Goal: Task Accomplishment & Management: Use online tool/utility

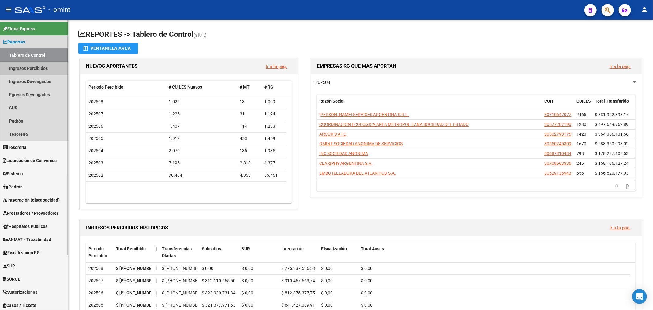
click at [29, 69] on link "Ingresos Percibidos" at bounding box center [34, 68] width 68 height 13
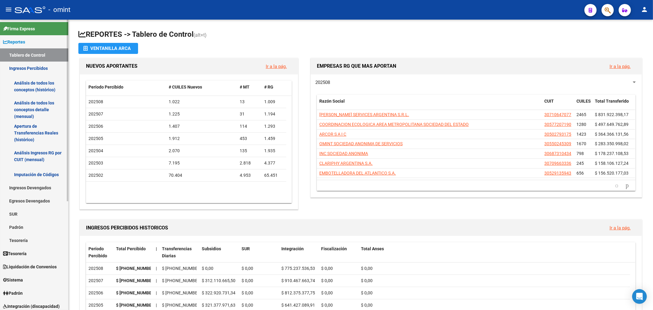
click at [28, 106] on link "Análisis de todos los conceptos detalle (mensual)" at bounding box center [34, 109] width 68 height 23
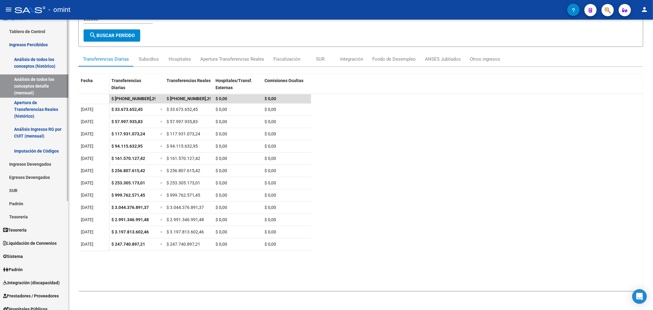
scroll to position [34, 0]
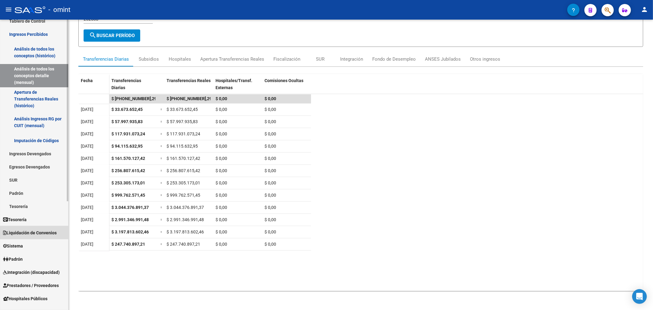
click at [43, 236] on span "Liquidación de Convenios" at bounding box center [30, 232] width 54 height 7
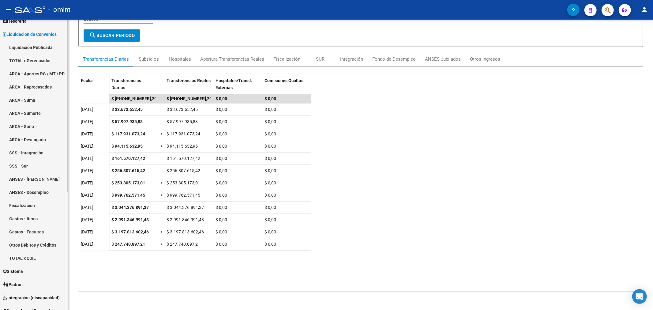
click at [41, 72] on link "ARCA - Aportes RG / MT / PD" at bounding box center [34, 73] width 68 height 13
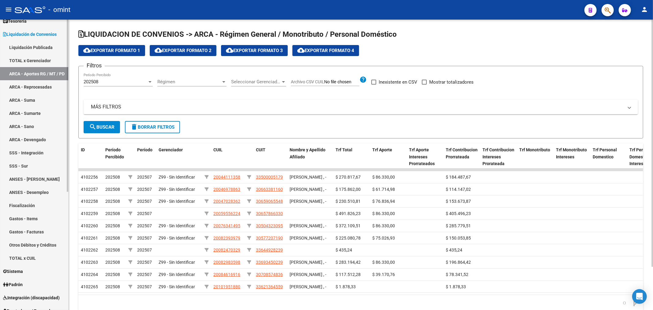
click at [42, 58] on link "TOTAL x Gerenciador" at bounding box center [34, 60] width 68 height 13
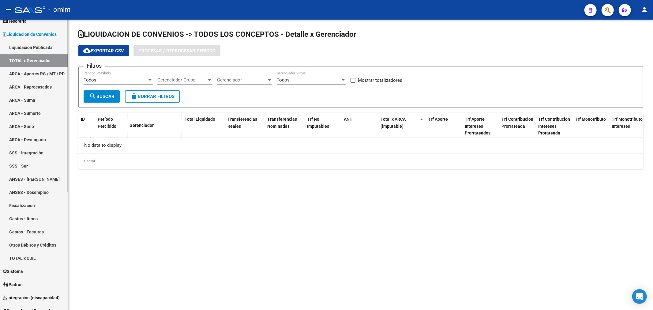
checkbox input "true"
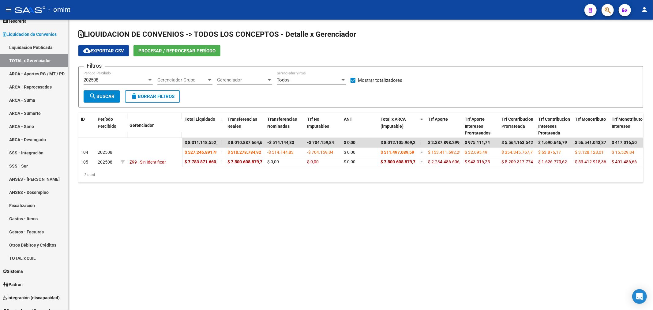
click at [160, 51] on span "Procesar / Reprocesar período" at bounding box center [176, 51] width 77 height 6
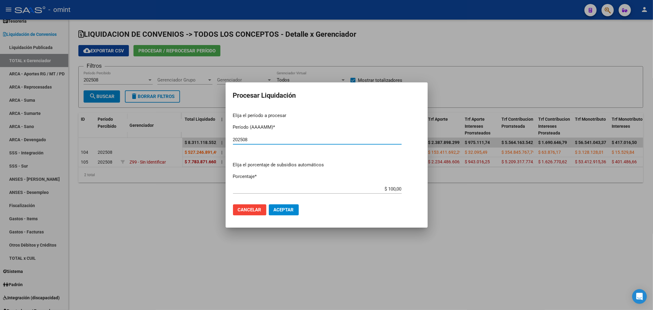
type input "202508"
click at [285, 210] on span "Aceptar" at bounding box center [284, 210] width 20 height 6
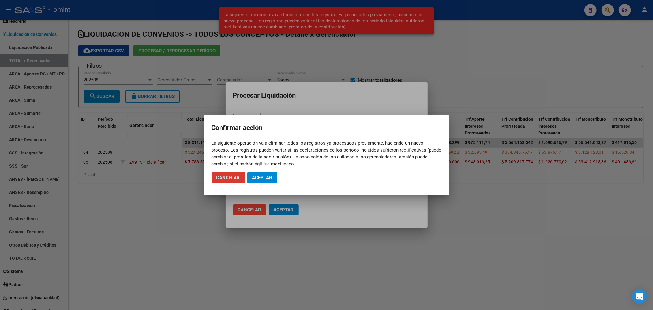
click at [270, 182] on button "Aceptar" at bounding box center [262, 177] width 30 height 11
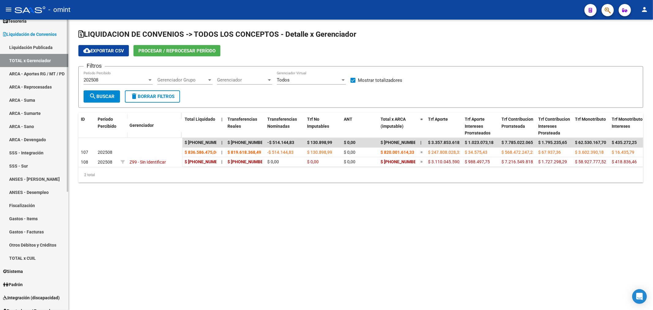
click at [44, 71] on link "ARCA - Aportes RG / MT / PD" at bounding box center [34, 73] width 68 height 13
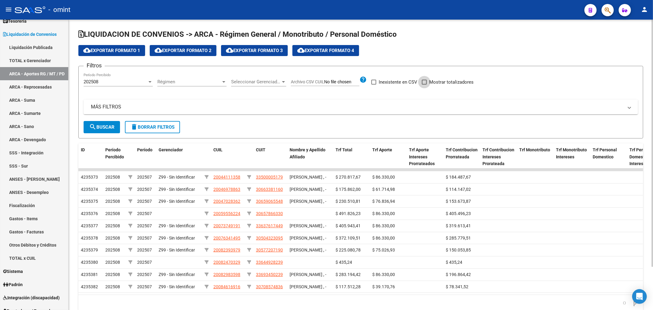
click at [428, 85] on label "Mostrar totalizadores" at bounding box center [448, 81] width 52 height 7
click at [425, 85] on input "Mostrar totalizadores" at bounding box center [424, 85] width 0 height 0
checkbox input "true"
click at [118, 128] on button "search Buscar" at bounding box center [102, 127] width 36 height 12
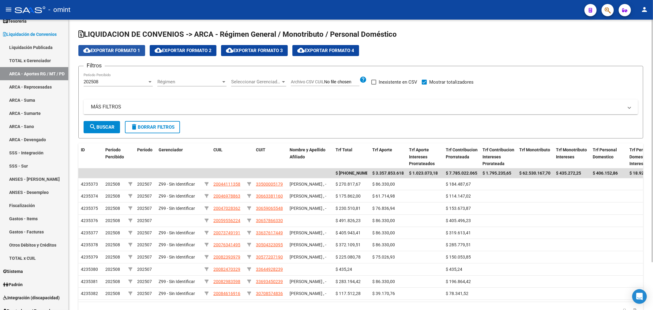
click at [127, 51] on span "cloud_download Exportar Formato 1" at bounding box center [111, 51] width 57 height 6
